Goal: Transaction & Acquisition: Purchase product/service

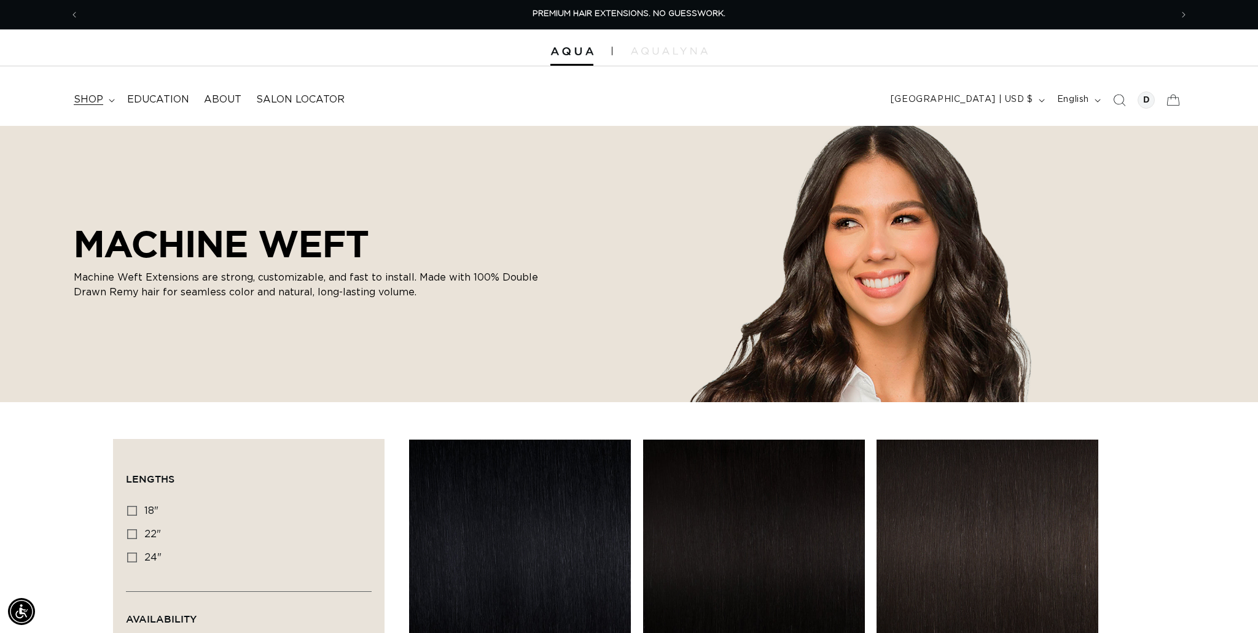
click at [95, 100] on span "shop" at bounding box center [88, 99] width 29 height 13
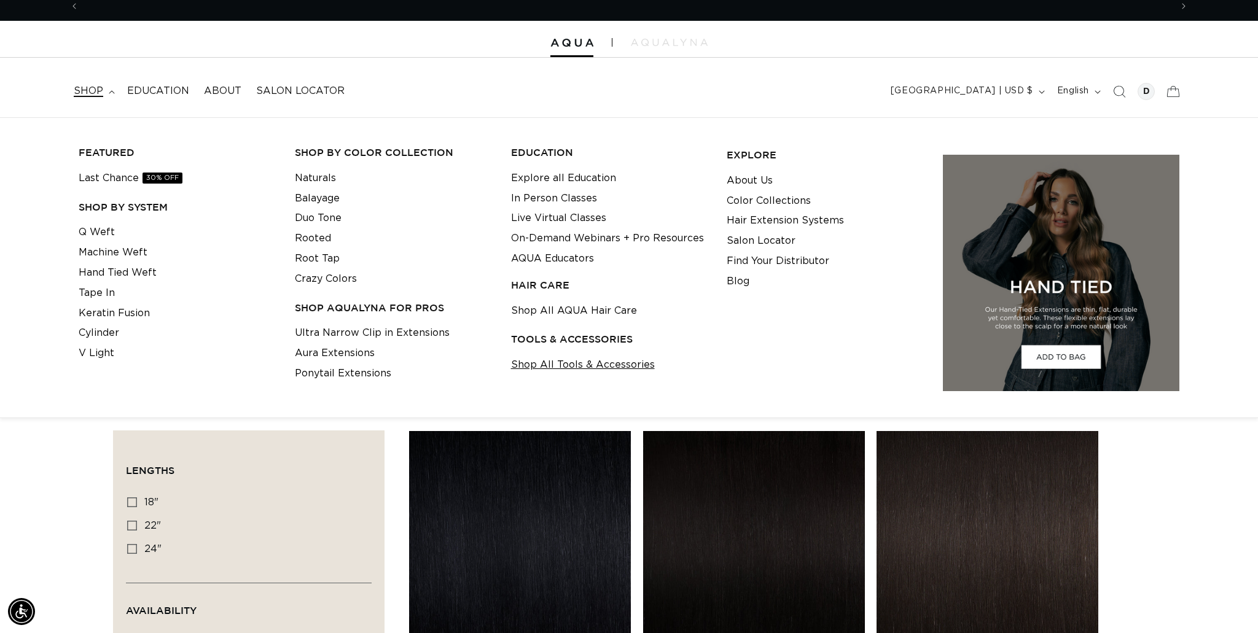
scroll to position [0, 1092]
click at [608, 367] on link "Shop All Tools & Accessories" at bounding box center [583, 365] width 144 height 20
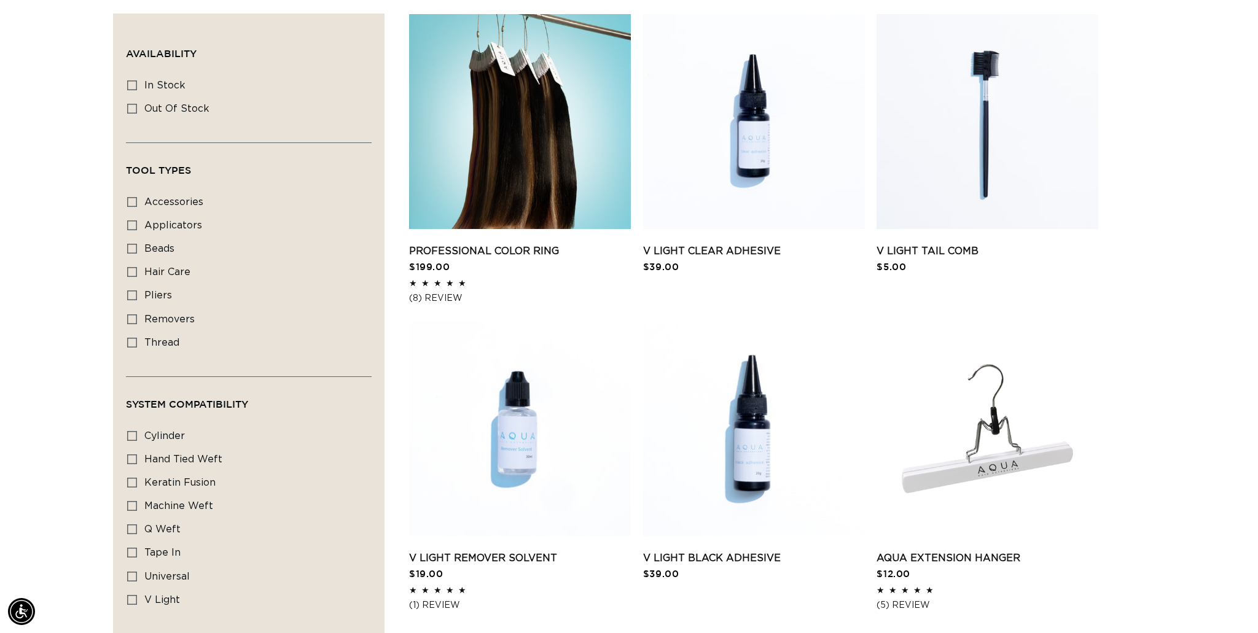
scroll to position [0, 1092]
click at [133, 253] on icon at bounding box center [132, 249] width 10 height 10
click at [133, 253] on input "beads beads (2 products)" at bounding box center [132, 249] width 10 height 10
checkbox input "true"
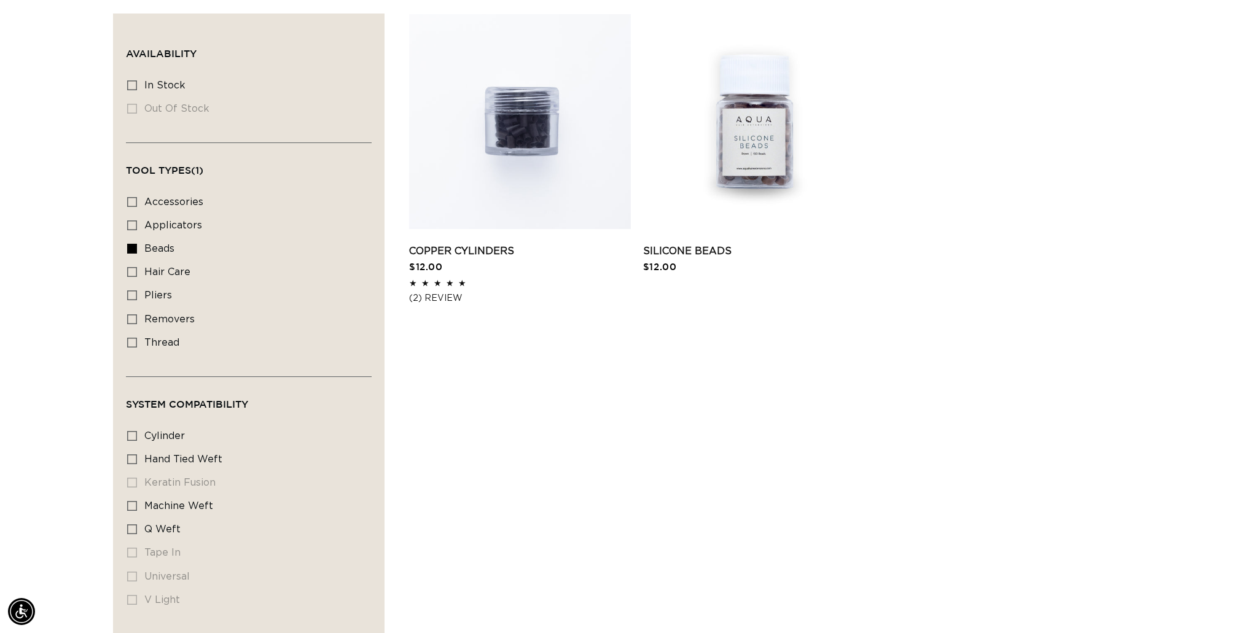
scroll to position [0, 2185]
click at [689, 248] on link "Silicone Beads" at bounding box center [754, 251] width 222 height 15
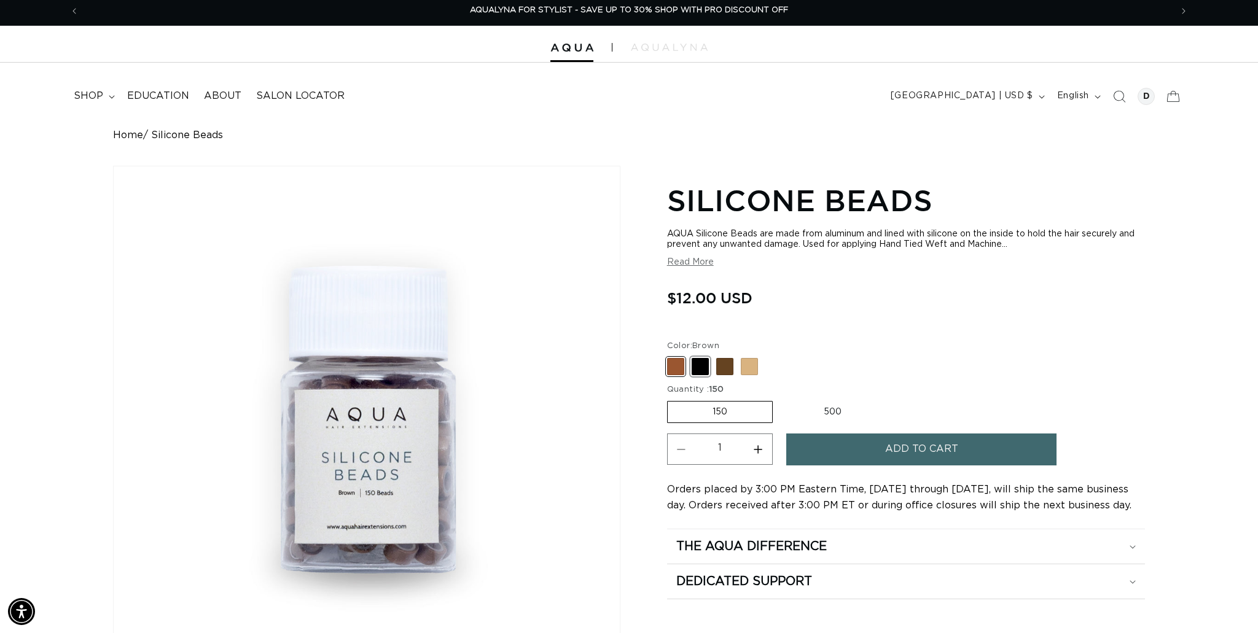
scroll to position [6, 0]
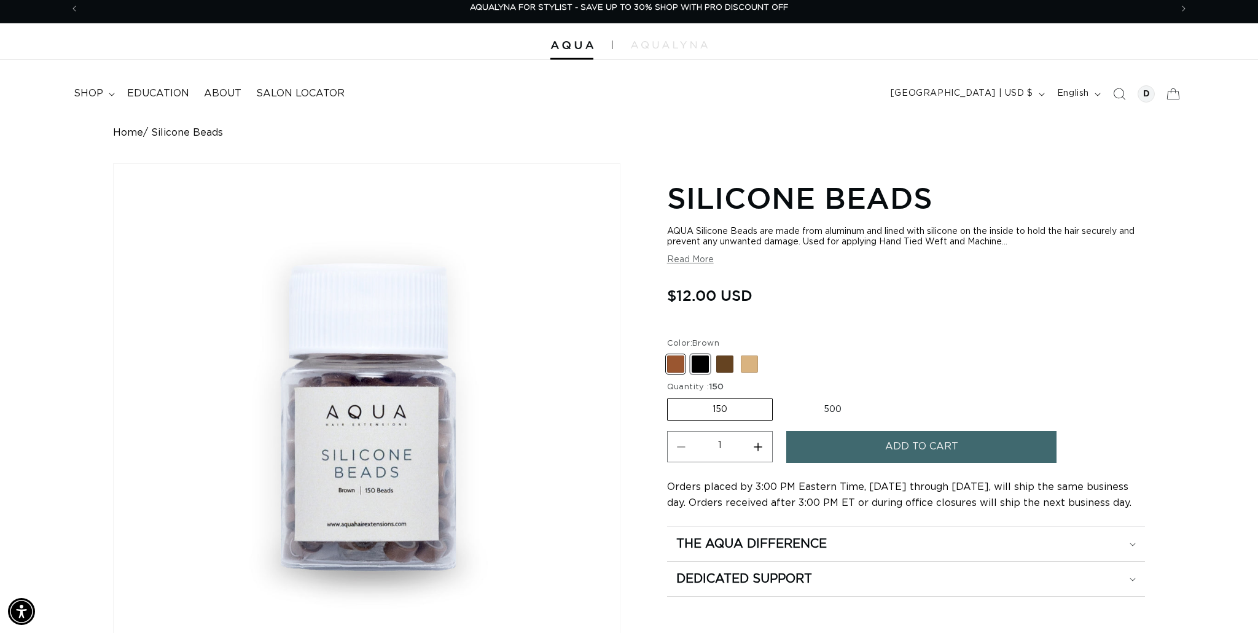
click at [704, 372] on span at bounding box center [700, 364] width 17 height 17
click at [671, 354] on input "Black Variant sold out or unavailable" at bounding box center [670, 353] width 1 height 1
radio input "true"
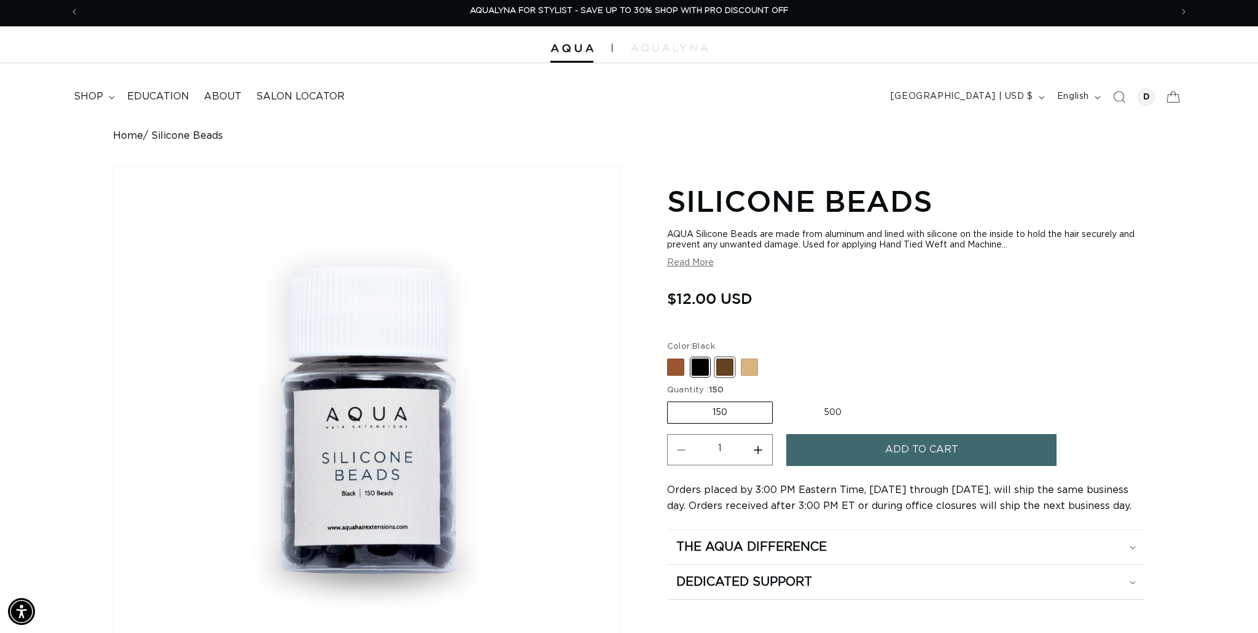
click at [722, 369] on span at bounding box center [724, 367] width 17 height 17
click at [671, 357] on input "Dark Brown Variant sold out or unavailable" at bounding box center [670, 356] width 1 height 1
radio input "true"
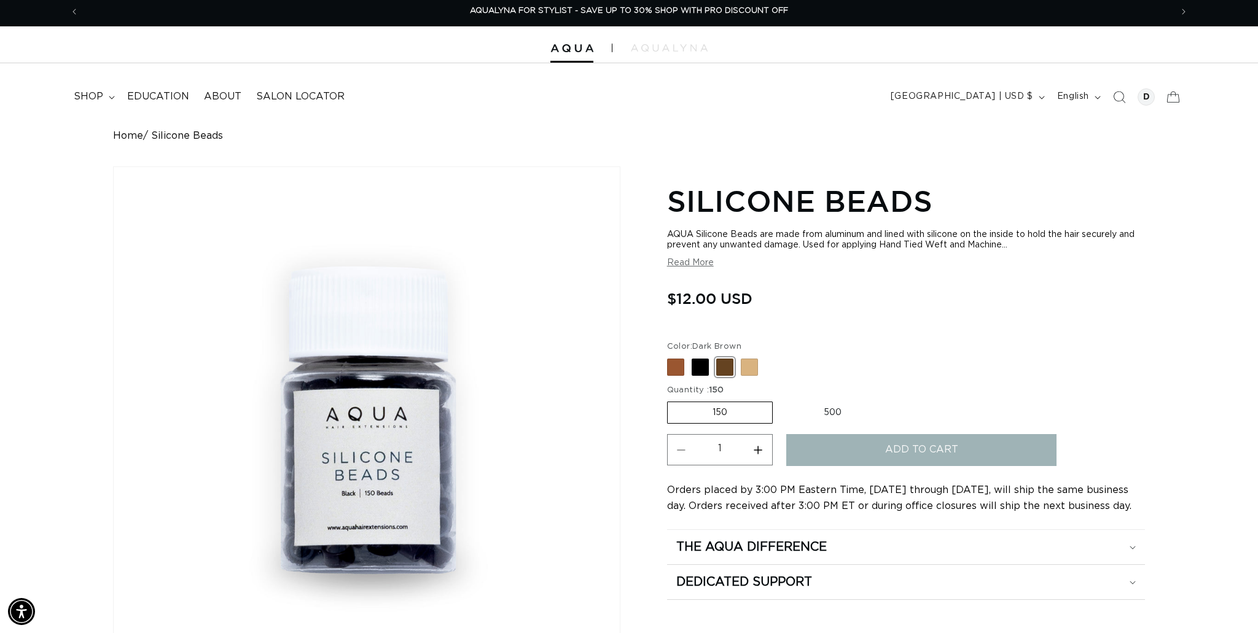
scroll to position [1, 0]
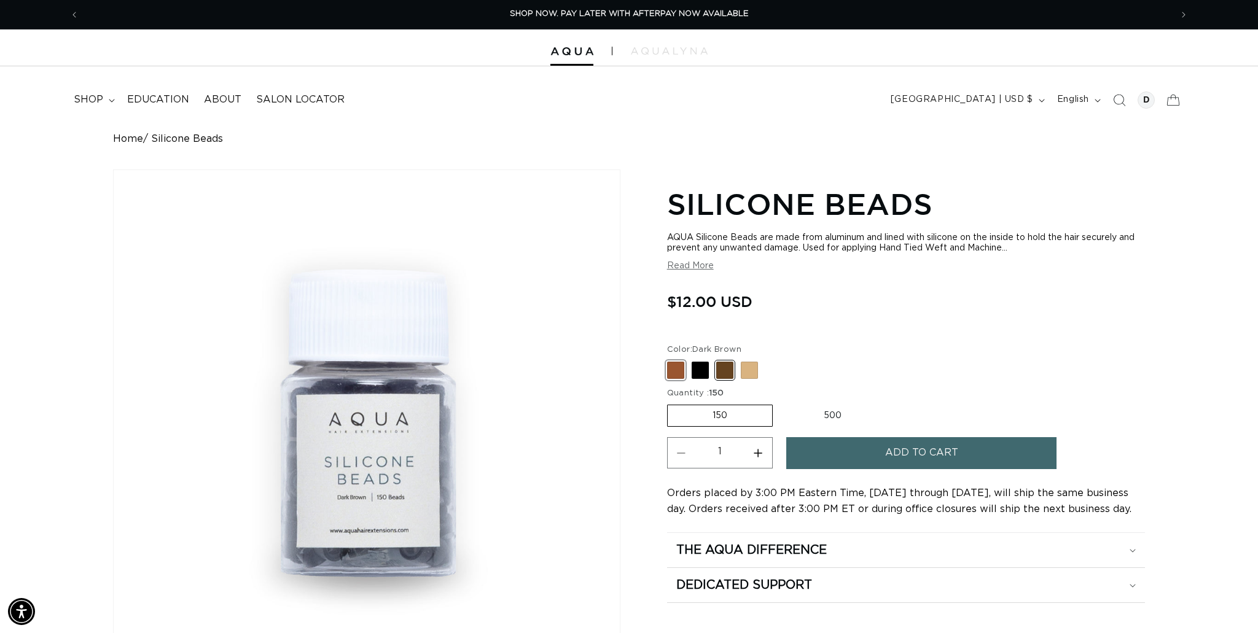
click at [678, 371] on span at bounding box center [675, 370] width 17 height 17
click at [671, 360] on input "Brown Variant sold out or unavailable" at bounding box center [670, 359] width 1 height 1
radio input "true"
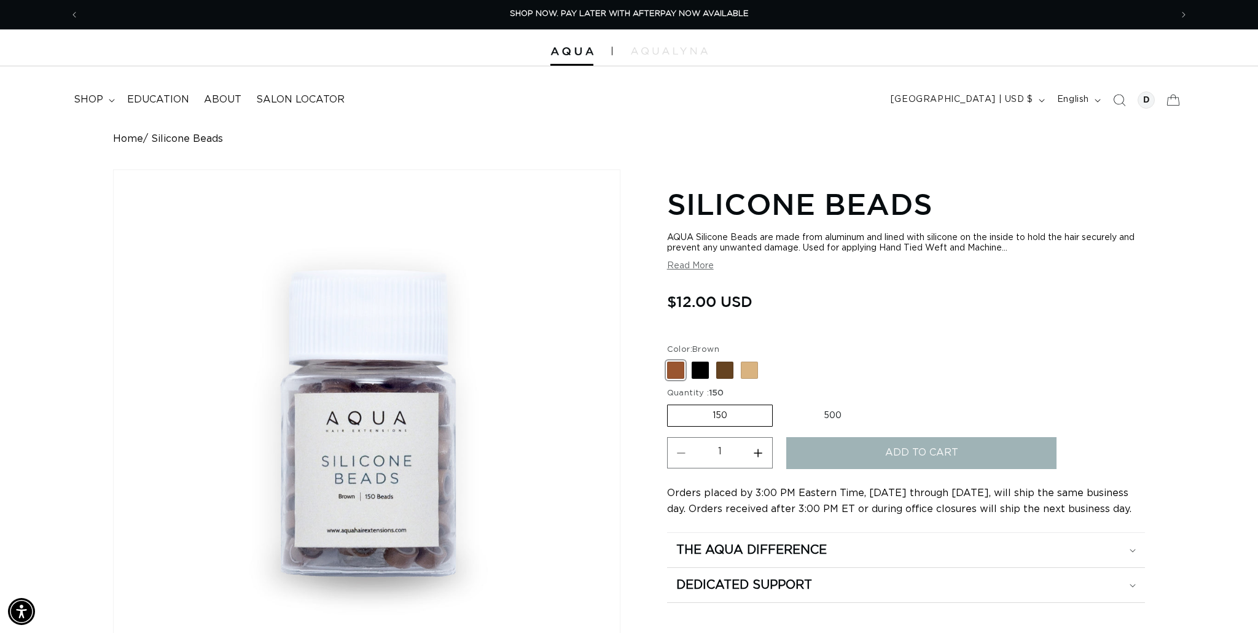
scroll to position [3, 0]
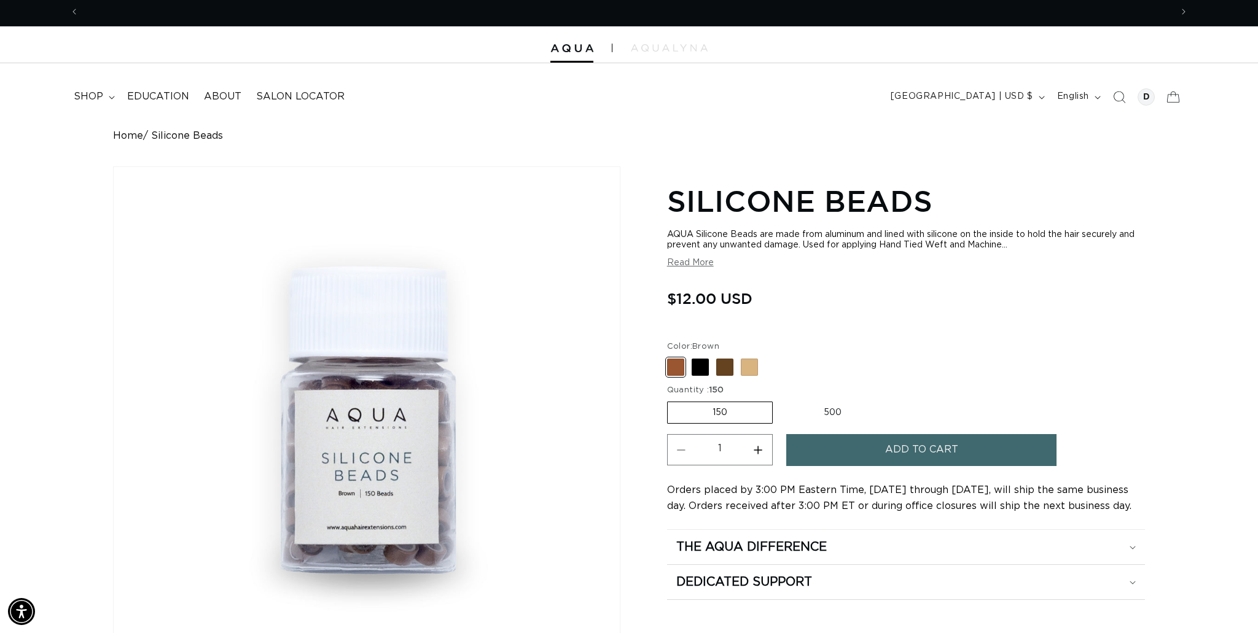
scroll to position [0, 2185]
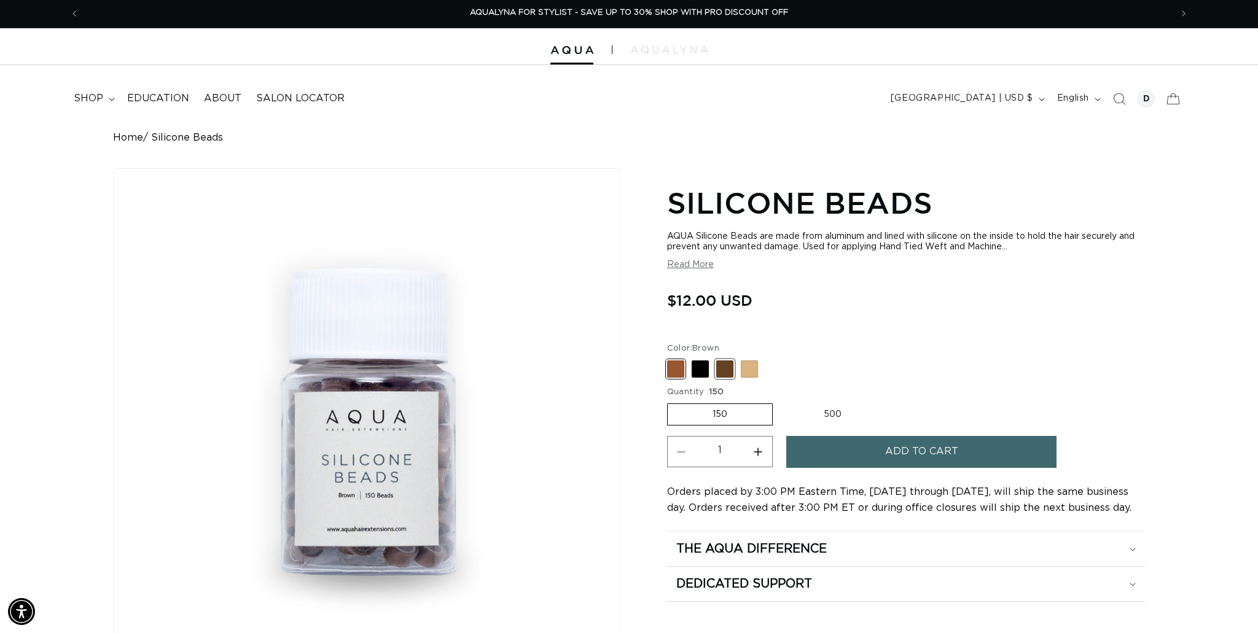
click at [729, 368] on span at bounding box center [724, 369] width 17 height 17
click at [671, 359] on input "Dark Brown Variant sold out or unavailable" at bounding box center [670, 358] width 1 height 1
radio input "true"
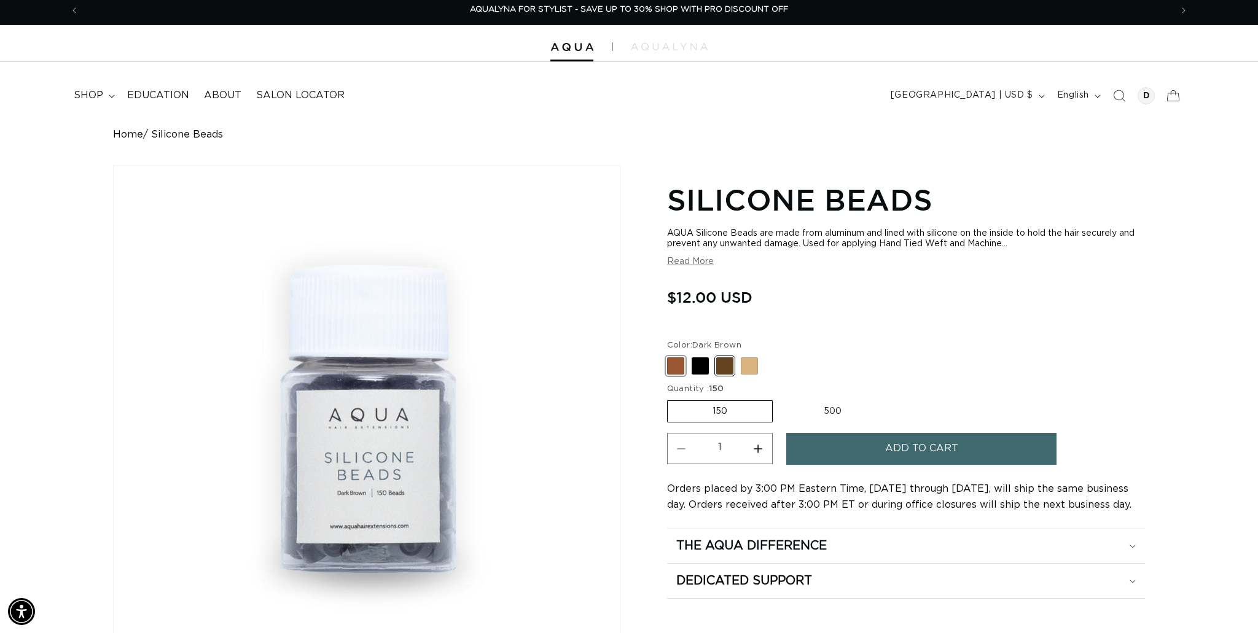
scroll to position [2, 0]
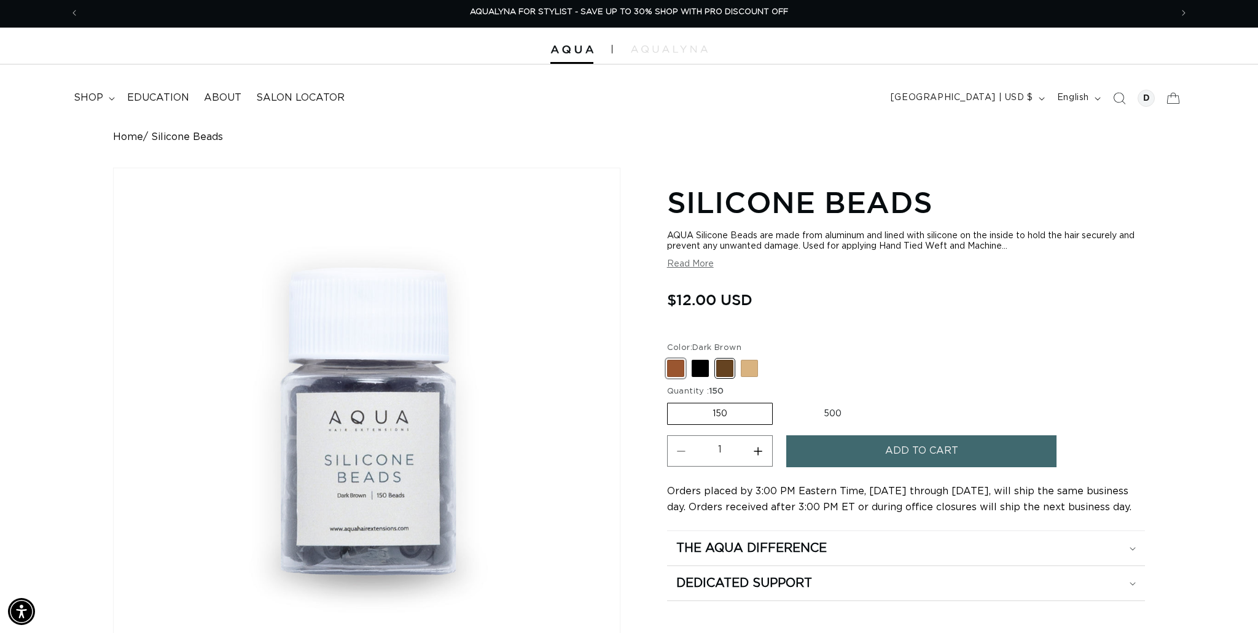
click at [680, 370] on span at bounding box center [675, 368] width 17 height 17
click at [671, 358] on input "Brown Variant sold out or unavailable" at bounding box center [670, 358] width 1 height 1
radio input "true"
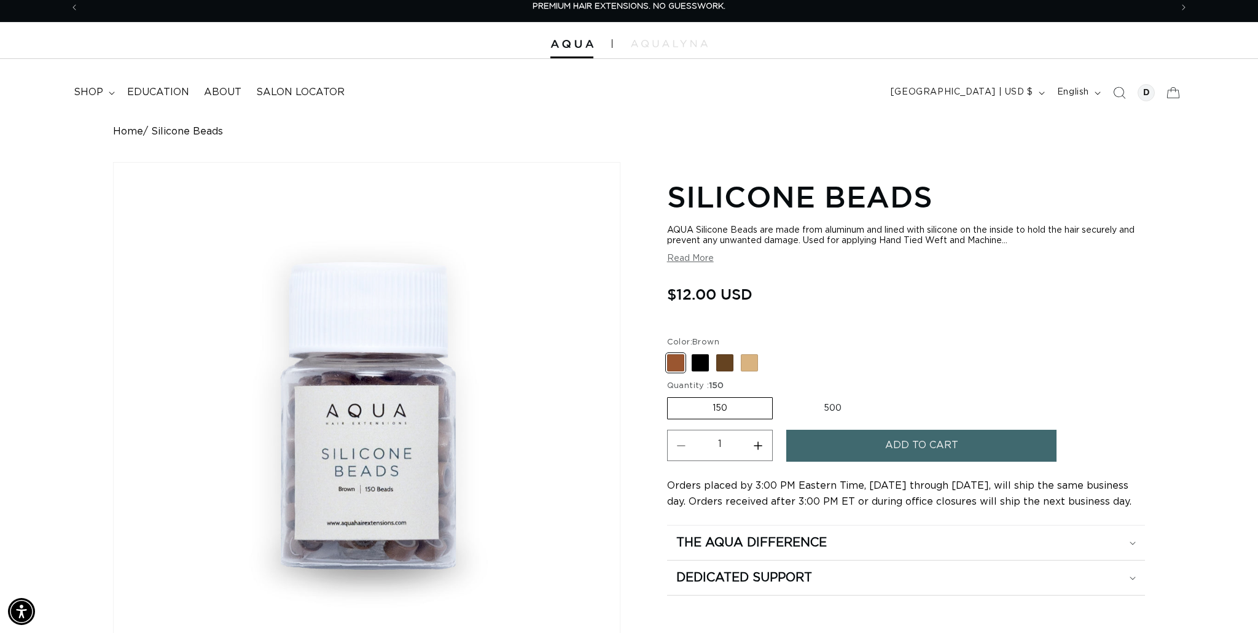
scroll to position [8, 0]
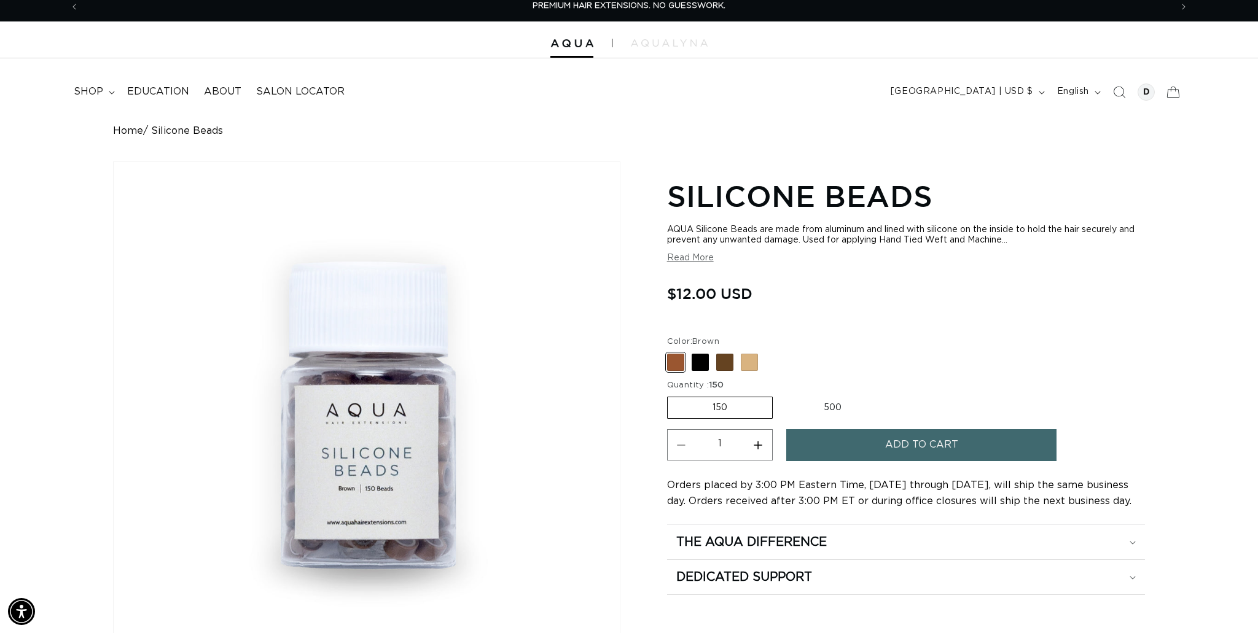
click at [850, 450] on button "Add to cart" at bounding box center [921, 444] width 270 height 31
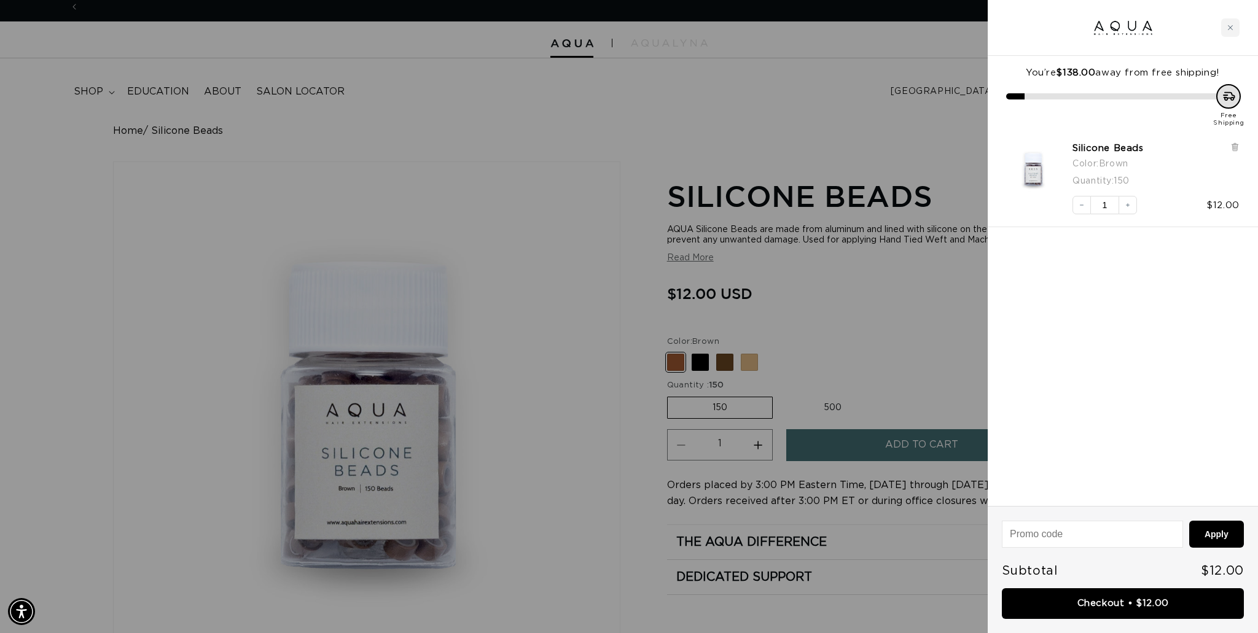
click at [723, 367] on div at bounding box center [629, 316] width 1258 height 633
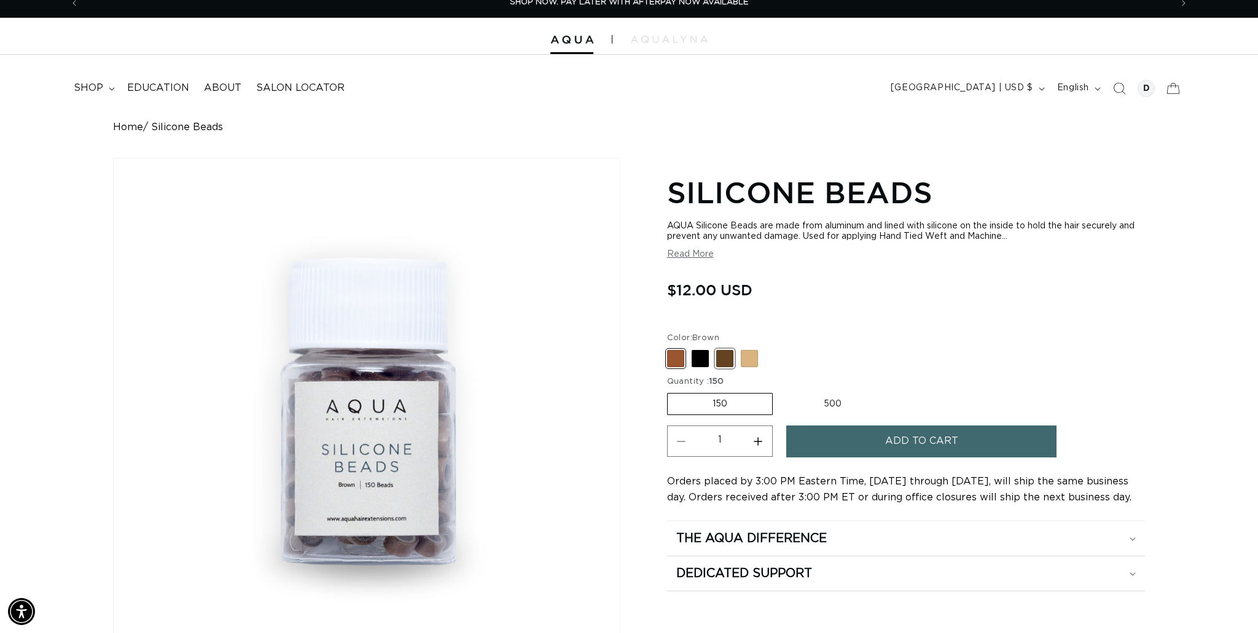
click at [724, 361] on span at bounding box center [724, 358] width 17 height 17
click at [671, 348] on input "Dark Brown Variant sold out or unavailable" at bounding box center [670, 348] width 1 height 1
radio input "true"
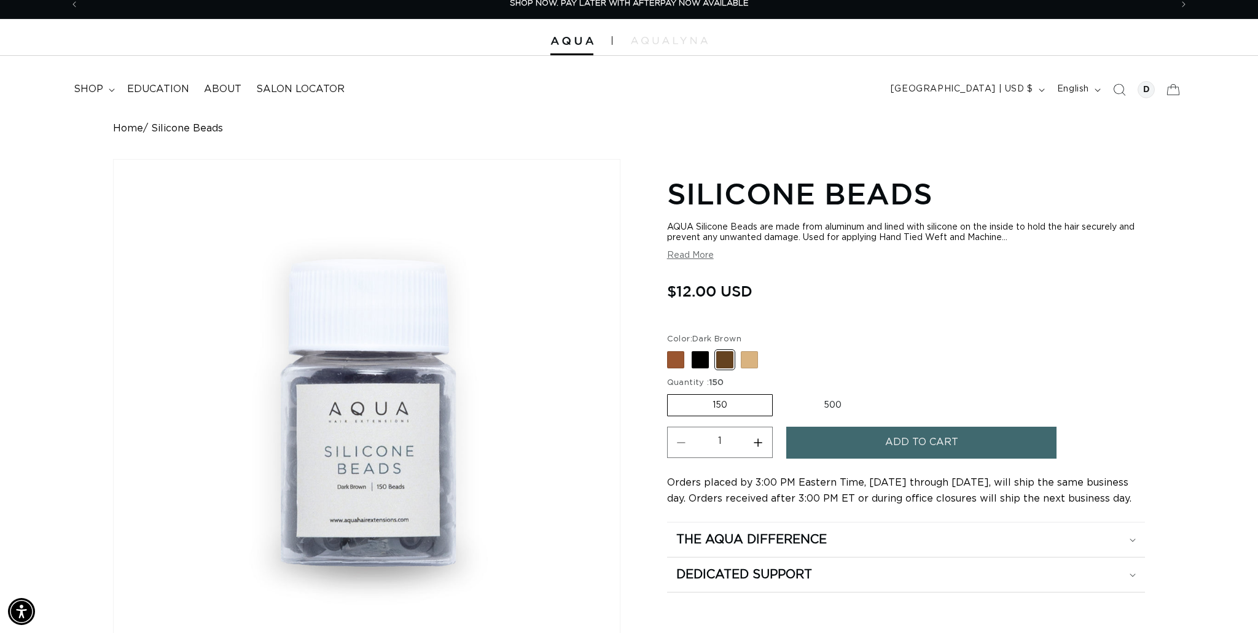
scroll to position [12, 0]
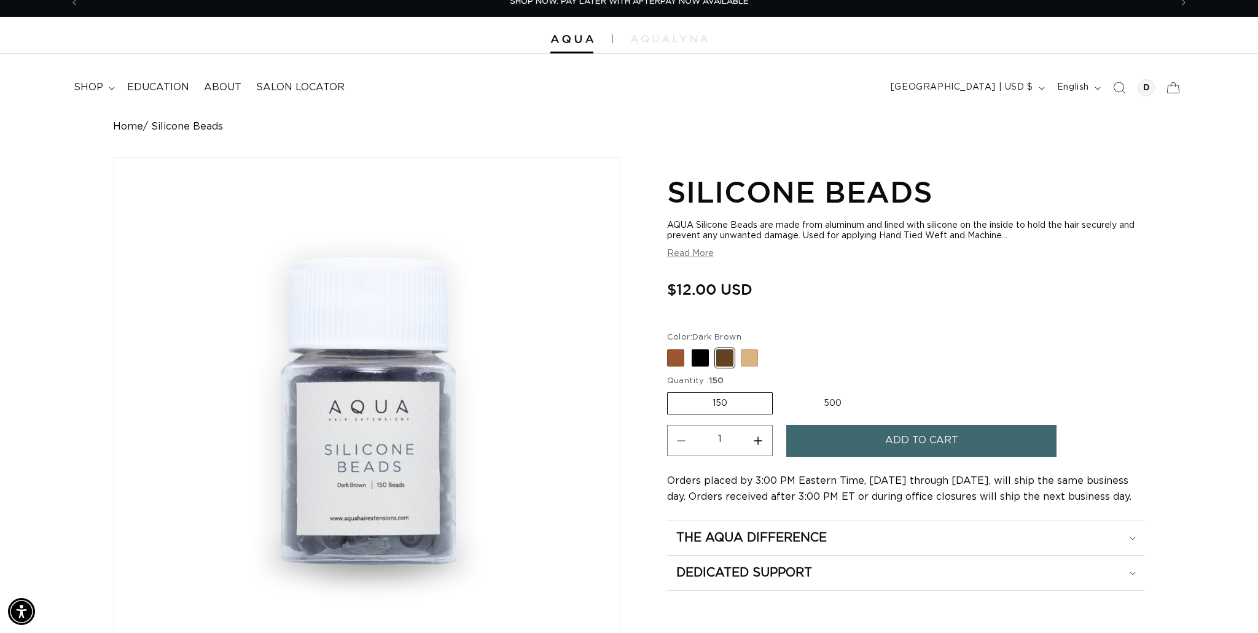
click at [893, 444] on span "Add to cart" at bounding box center [921, 440] width 73 height 31
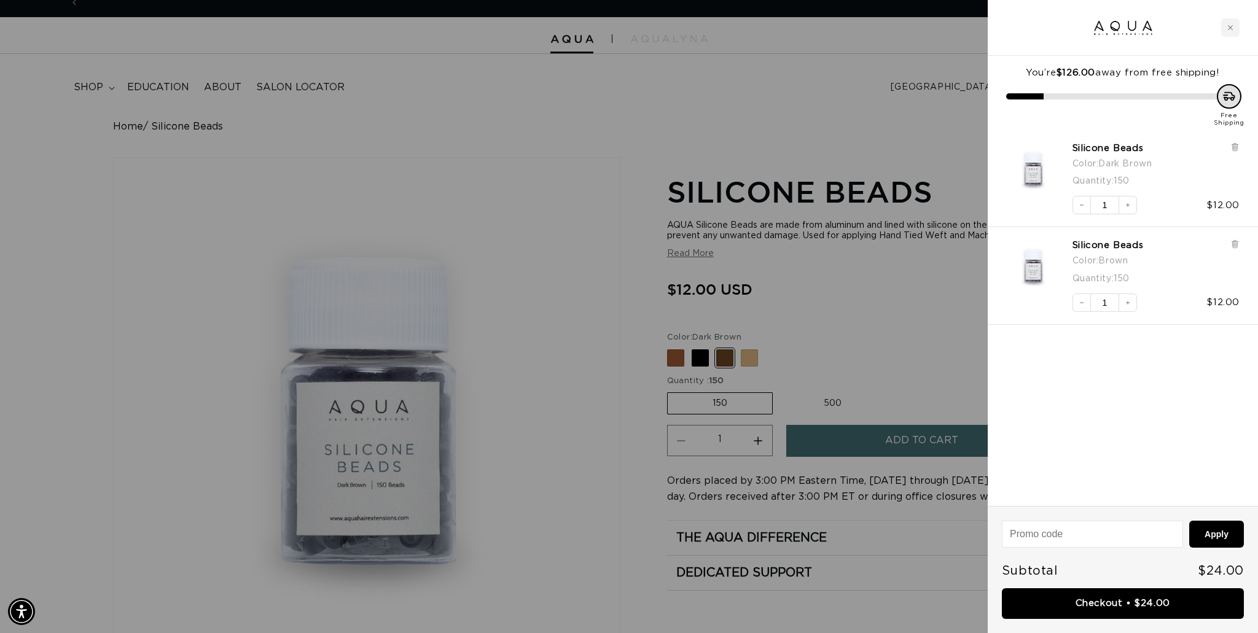
scroll to position [0, 2185]
click at [897, 361] on div at bounding box center [629, 316] width 1258 height 633
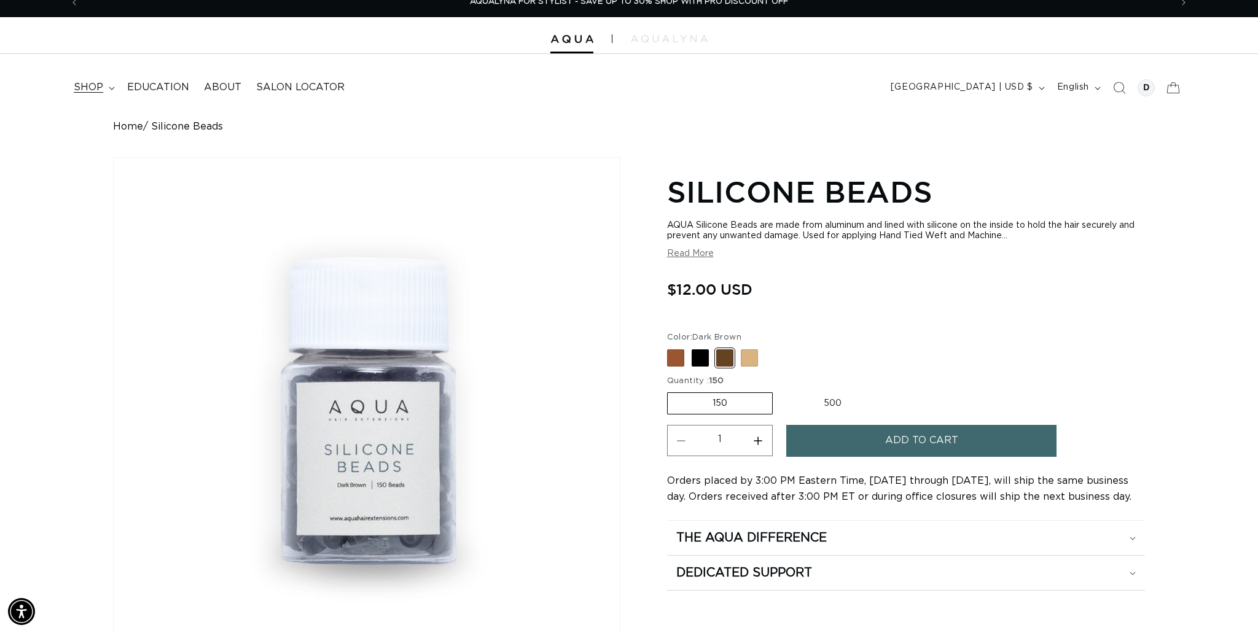
click at [101, 92] on span "shop" at bounding box center [88, 87] width 29 height 13
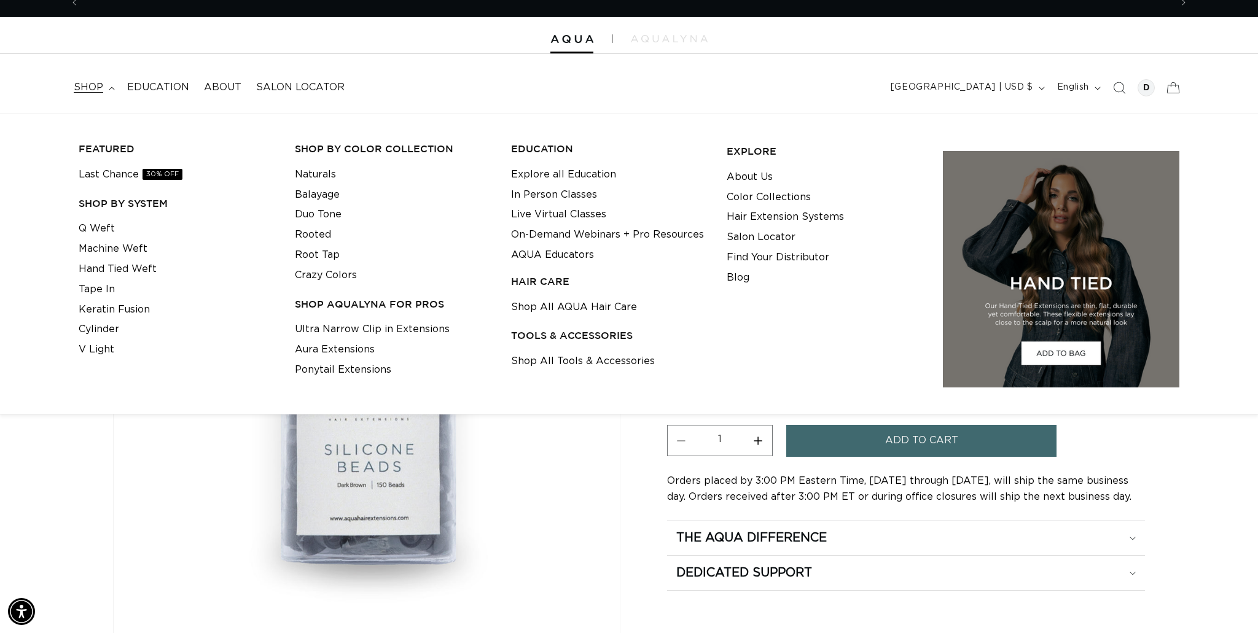
scroll to position [0, 0]
click at [120, 254] on link "Machine Weft" at bounding box center [113, 249] width 69 height 20
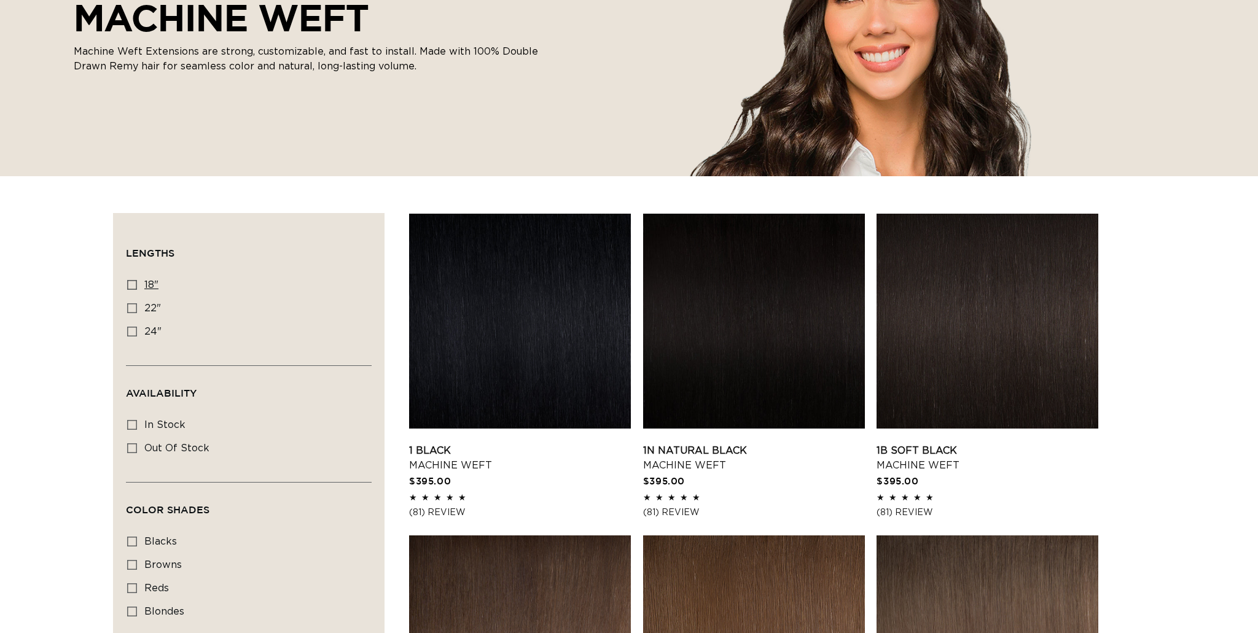
scroll to position [252, 0]
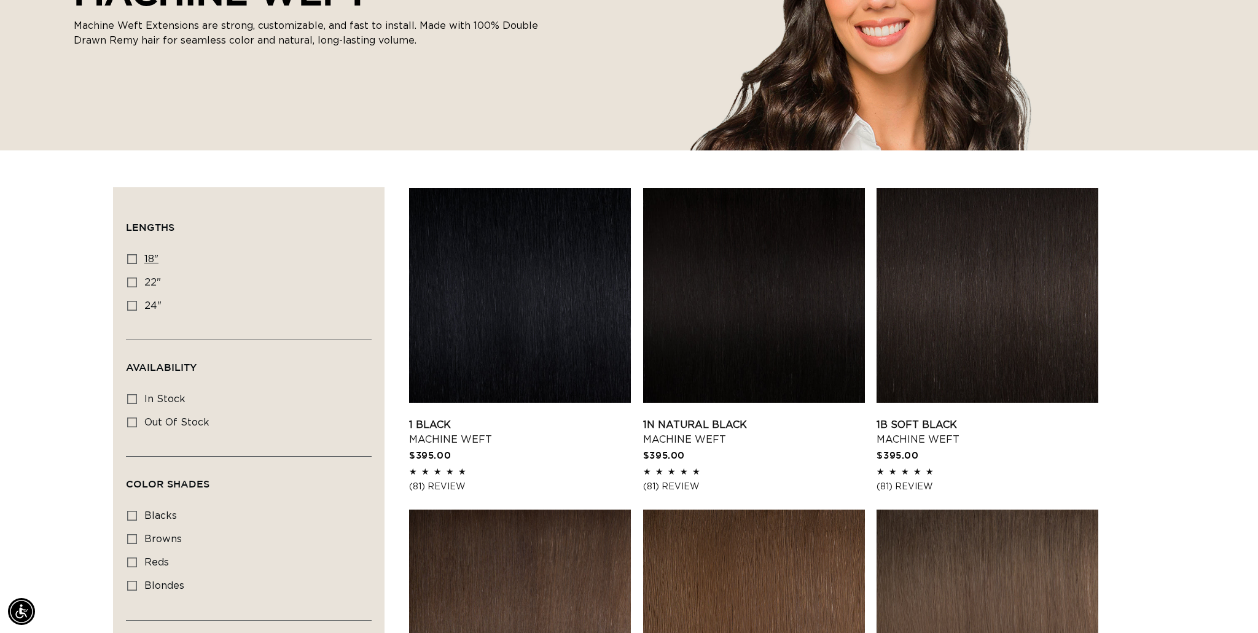
click at [133, 254] on label "18" 18" (41 products)" at bounding box center [245, 259] width 236 height 23
click at [133, 254] on input "18" 18" (41 products)" at bounding box center [132, 259] width 10 height 10
checkbox input "true"
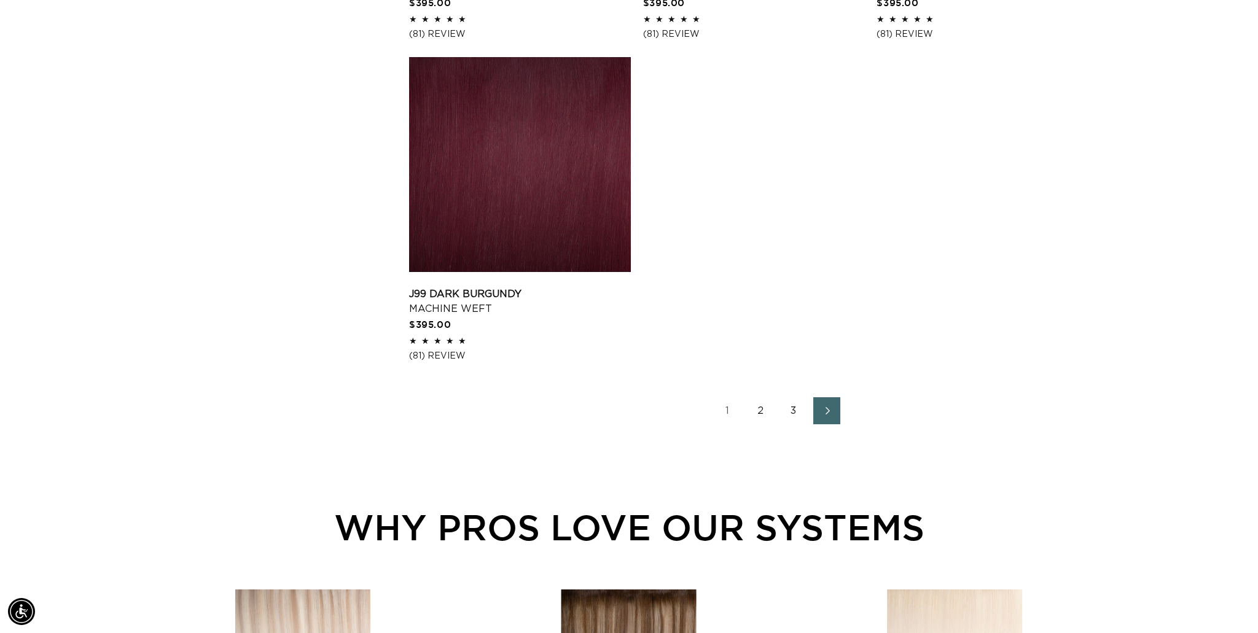
scroll to position [1999, 0]
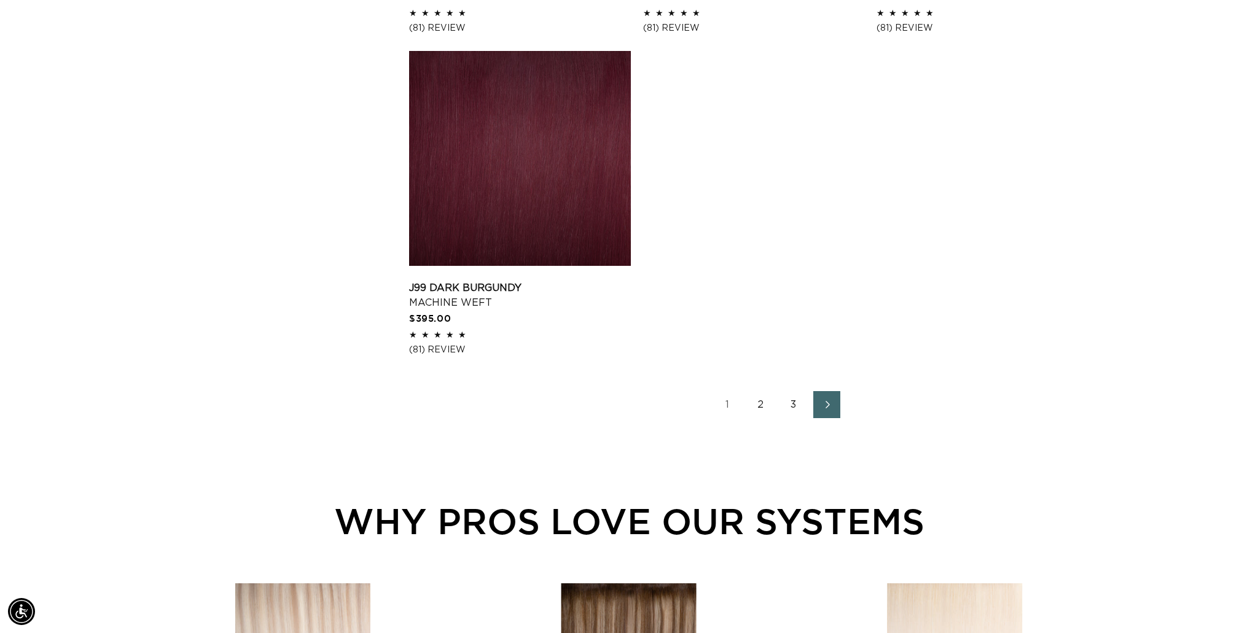
click at [795, 418] on link "3" at bounding box center [793, 404] width 27 height 27
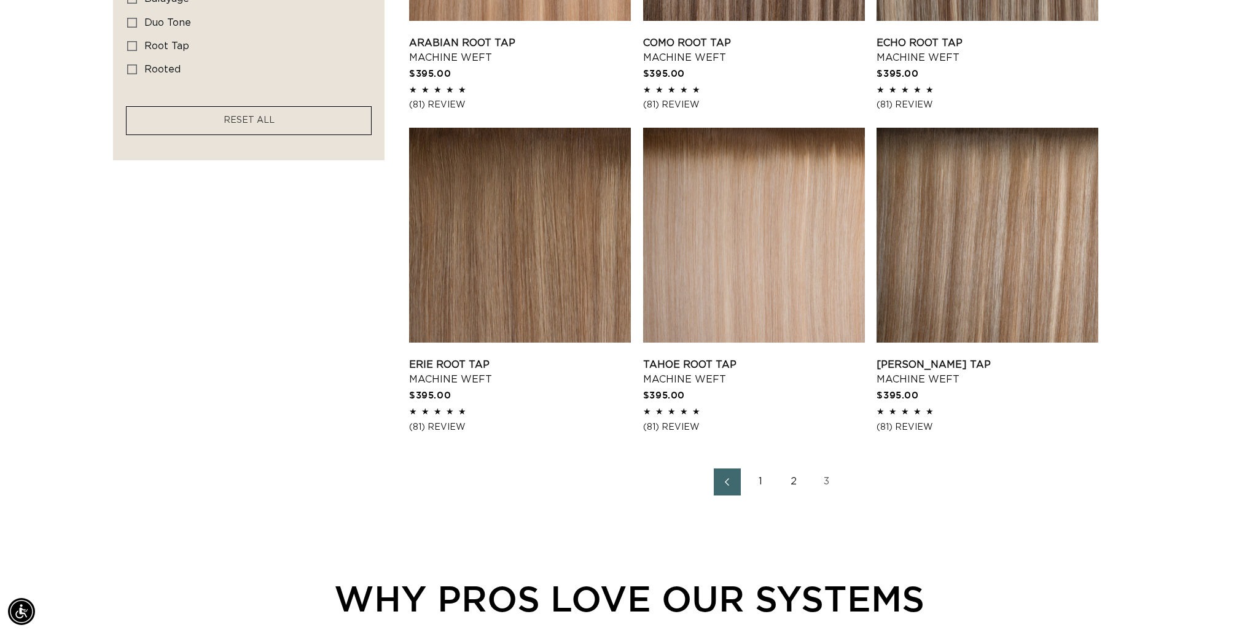
scroll to position [970, 0]
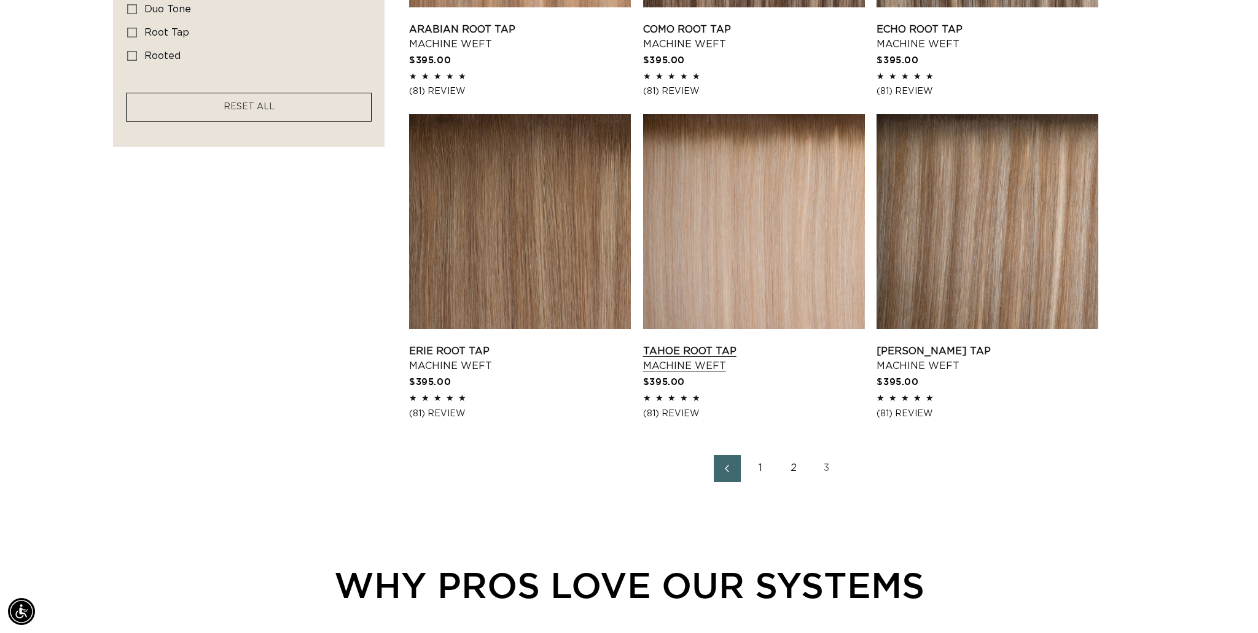
click at [660, 364] on link "Tahoe Root Tap Machine Weft" at bounding box center [754, 358] width 222 height 29
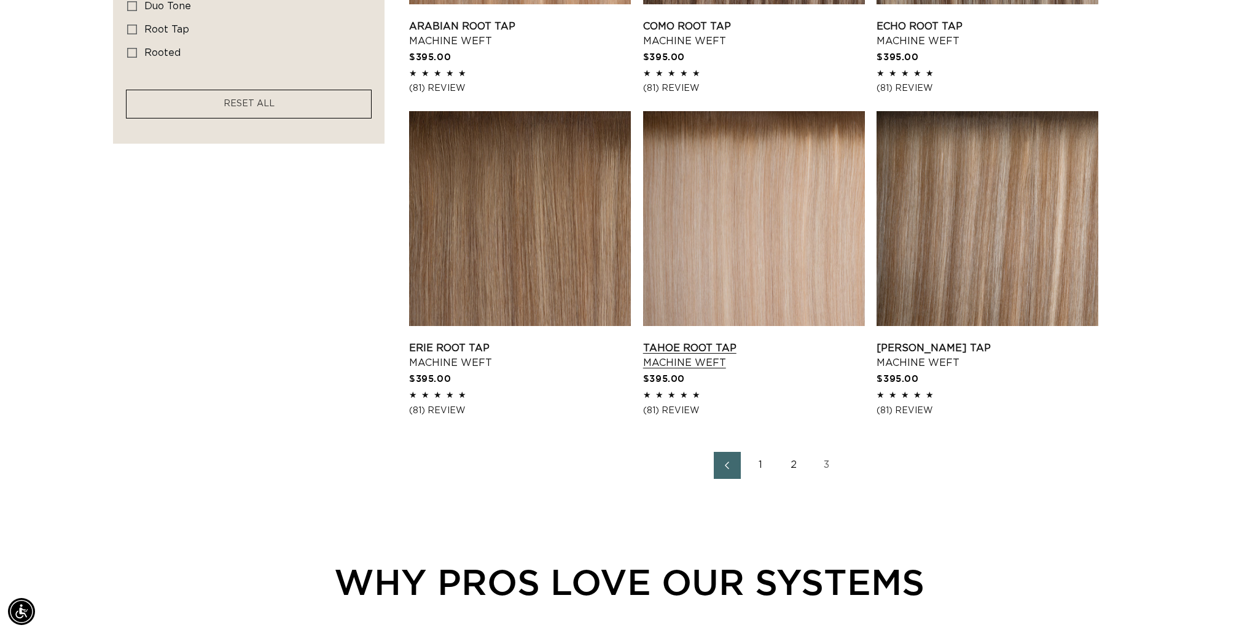
scroll to position [974, 0]
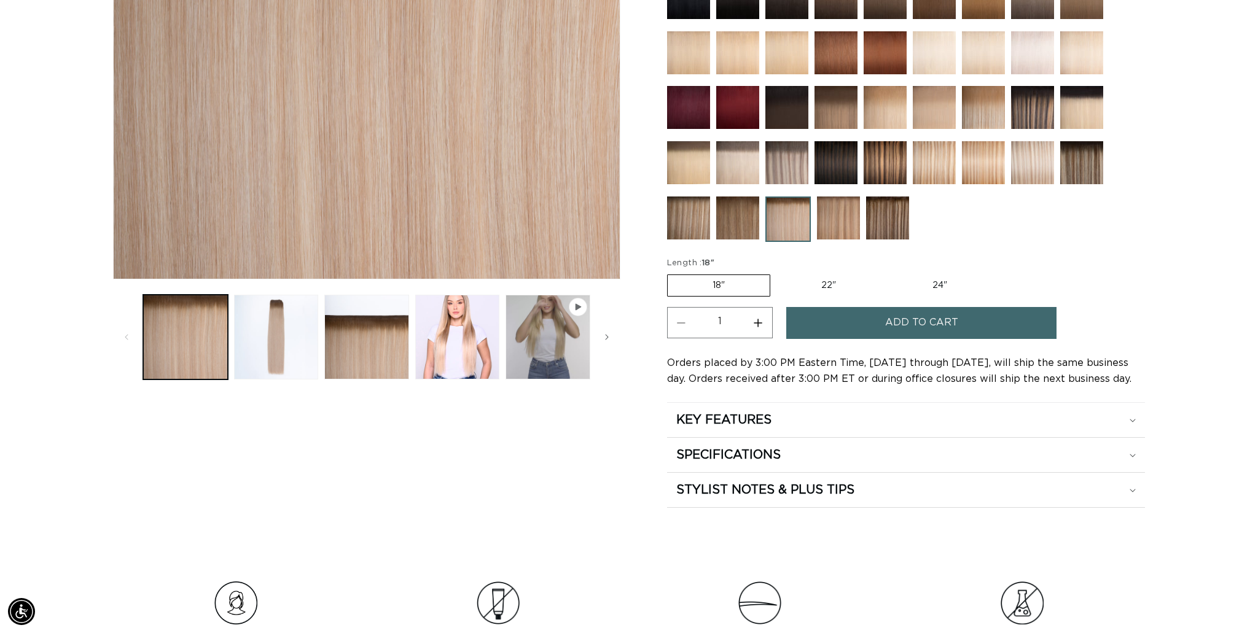
scroll to position [396, 0]
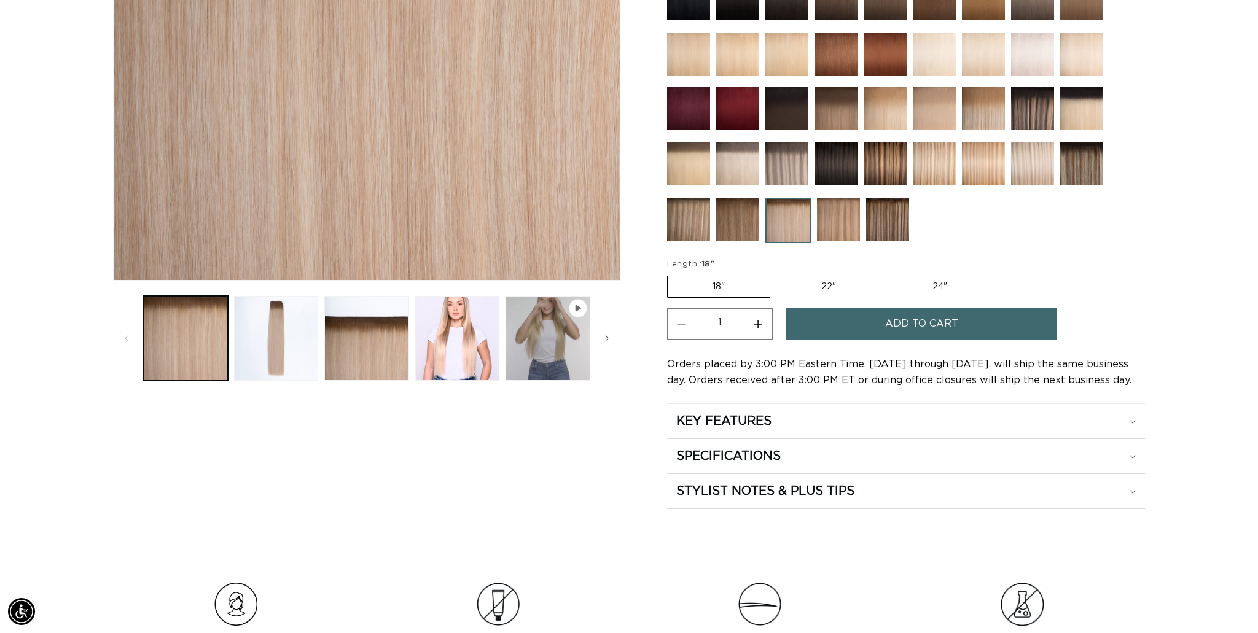
click at [891, 332] on span "Add to cart" at bounding box center [921, 323] width 73 height 31
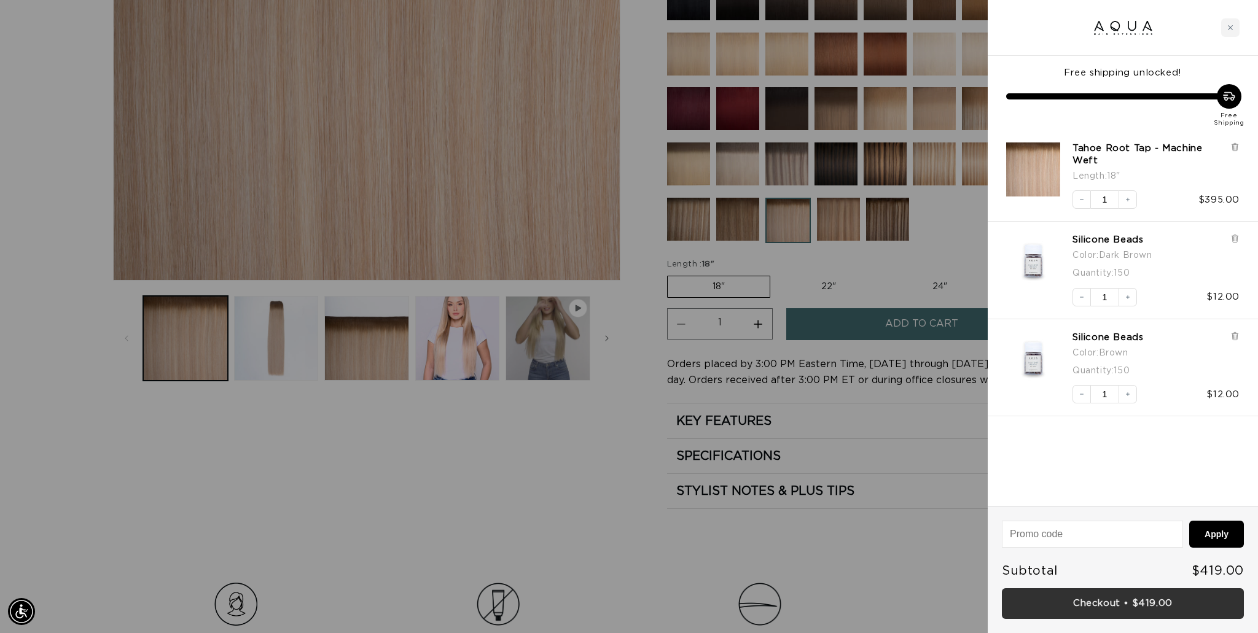
scroll to position [0, 1092]
click at [1085, 601] on link "Checkout • $419.00" at bounding box center [1123, 604] width 242 height 31
